Goal: Task Accomplishment & Management: Manage account settings

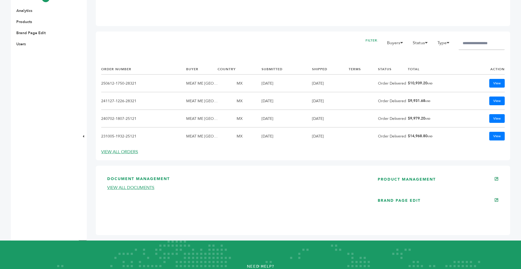
scroll to position [255, 0]
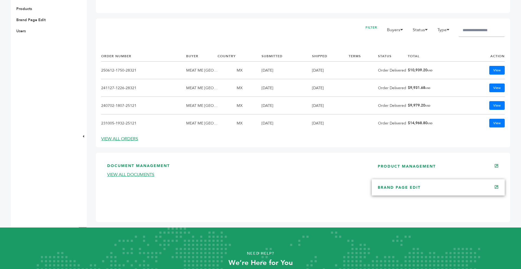
click at [386, 188] on link "BRAND PAGE EDIT" at bounding box center [398, 187] width 43 height 5
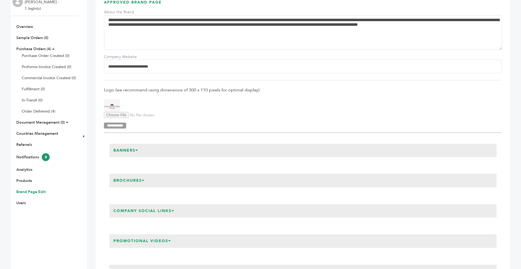
scroll to position [87, 0]
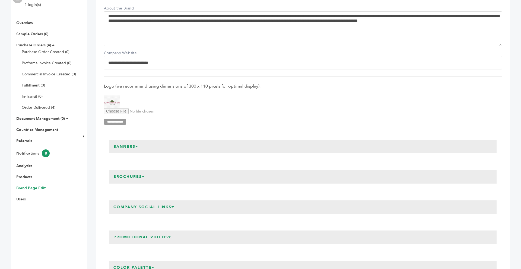
click at [138, 146] on icon at bounding box center [136, 147] width 3 height 4
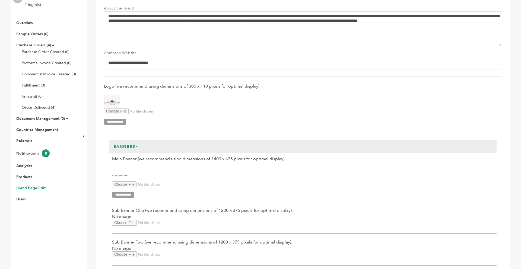
click at [130, 186] on input "Main Banner Upload" at bounding box center [149, 184] width 74 height 6
type input "**********"
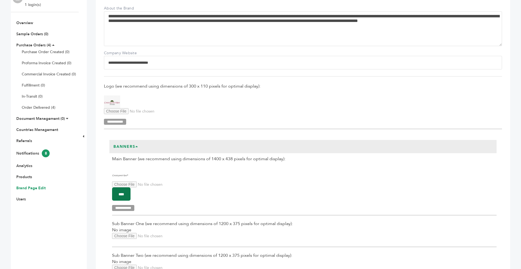
click at [130, 192] on input "****" at bounding box center [121, 193] width 18 height 13
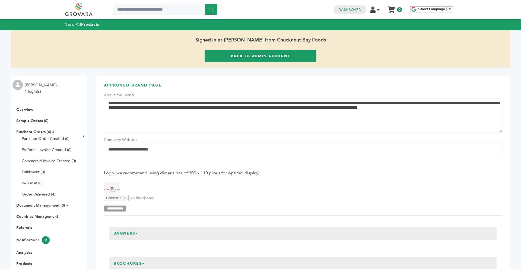
click at [229, 57] on link "Back to Admin Account" at bounding box center [260, 56] width 112 height 12
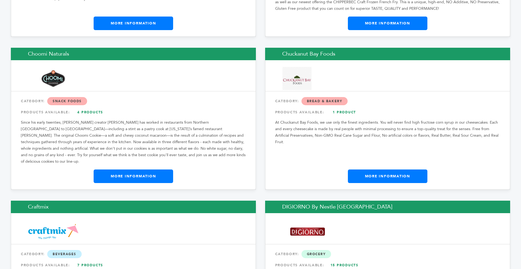
click at [418, 169] on link "More Information" at bounding box center [387, 176] width 79 height 14
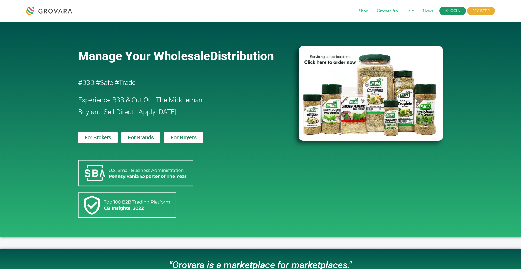
click at [444, 11] on icon at bounding box center [446, 11] width 4 height 4
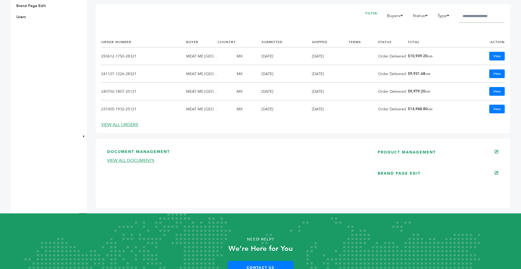
scroll to position [282, 0]
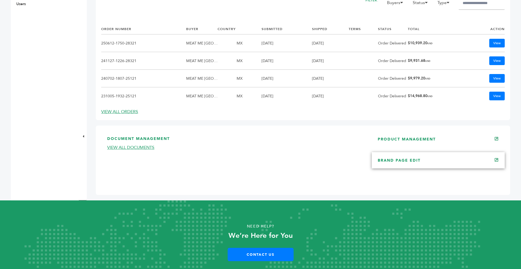
click at [394, 160] on link "BRAND PAGE EDIT" at bounding box center [398, 160] width 43 height 5
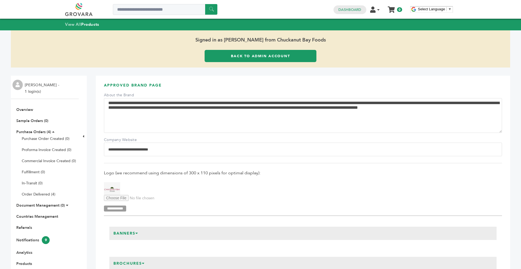
click at [222, 51] on link "Back to Admin Account" at bounding box center [260, 56] width 112 height 12
